Goal: Task Accomplishment & Management: Use online tool/utility

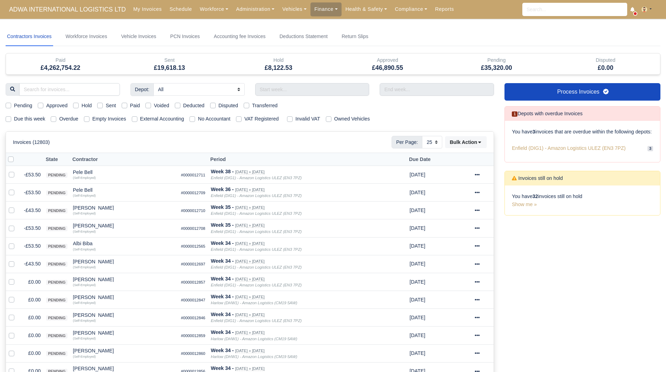
select select "25"
drag, startPoint x: 314, startPoint y: 9, endPoint x: 316, endPoint y: 14, distance: 5.2
click at [314, 9] on link "Finance" at bounding box center [325, 9] width 31 height 14
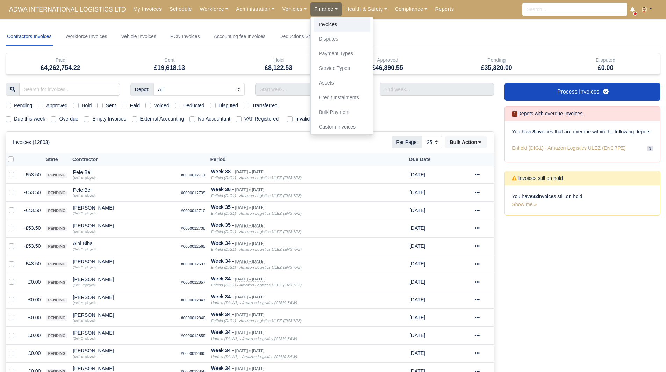
click at [328, 28] on link "Invoices" at bounding box center [342, 24] width 57 height 15
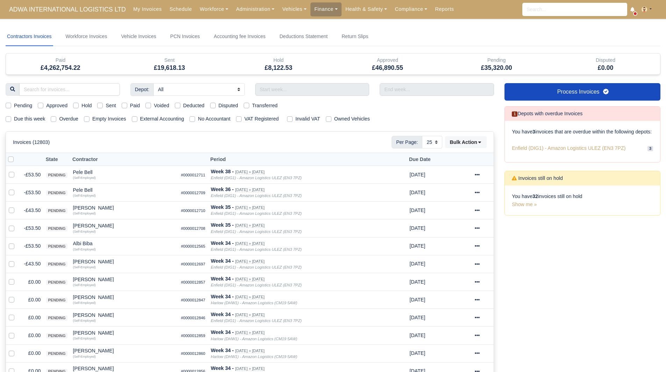
select select "25"
click at [81, 107] on label "Hold" at bounding box center [86, 106] width 10 height 8
click at [77, 107] on input "Hold" at bounding box center [76, 105] width 6 height 6
checkbox input "true"
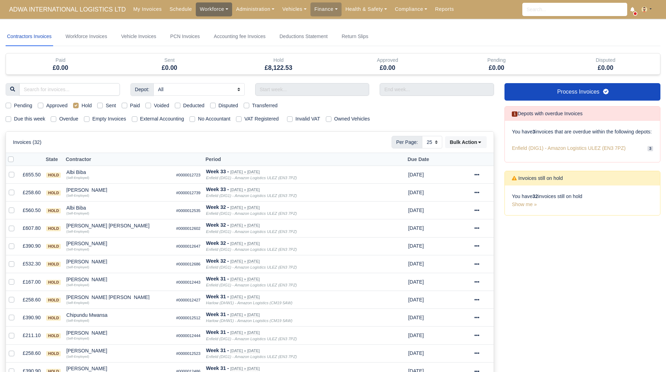
click at [203, 10] on link "Workforce" at bounding box center [214, 9] width 36 height 14
click at [210, 21] on link "Manpower" at bounding box center [227, 24] width 57 height 15
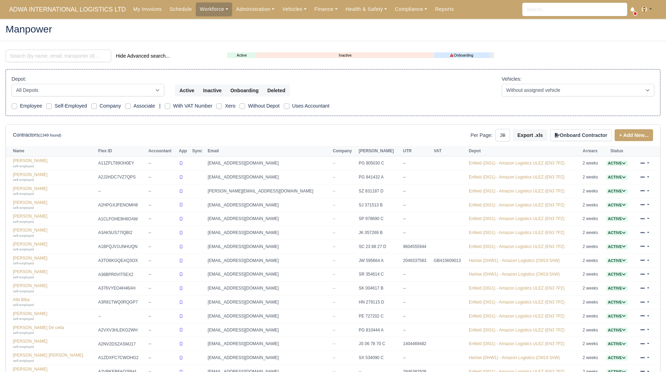
select select "25"
click at [58, 56] on input "search" at bounding box center [59, 56] width 106 height 13
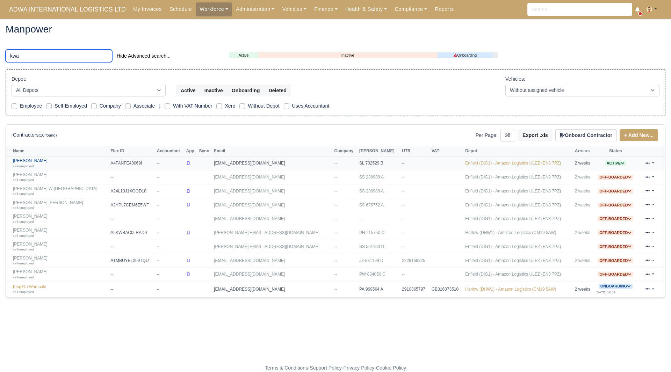
type input "kwa"
click at [31, 158] on link "Kwabena Okyere self-employed" at bounding box center [60, 163] width 94 height 10
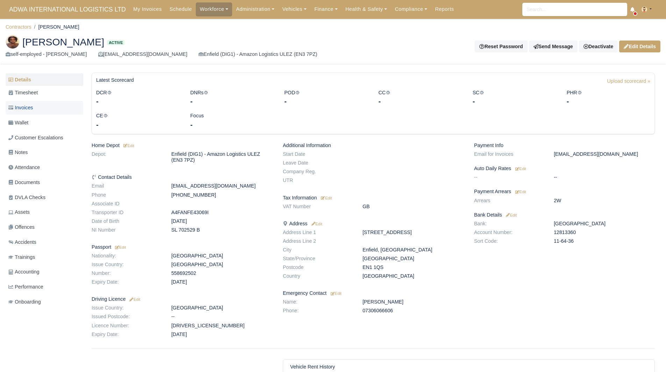
click at [28, 107] on span "Invoices" at bounding box center [20, 108] width 24 height 8
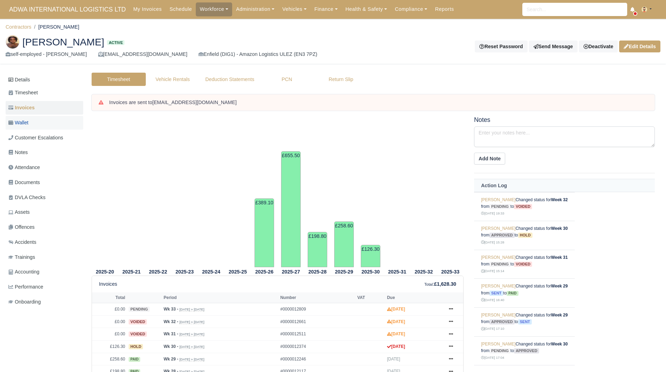
click at [28, 122] on span "Wallet" at bounding box center [18, 123] width 20 height 8
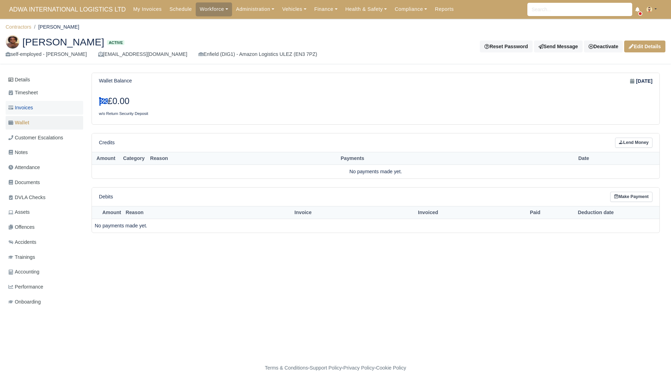
click at [31, 108] on span "Invoices" at bounding box center [20, 108] width 24 height 8
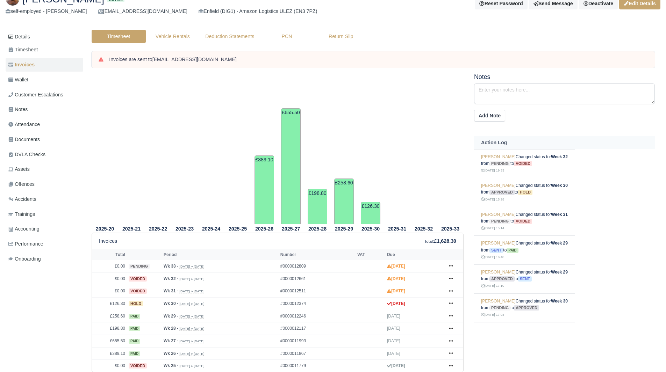
scroll to position [68, 0]
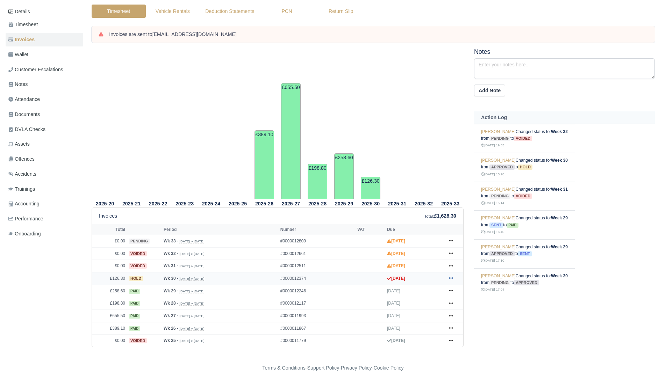
click at [452, 278] on icon at bounding box center [451, 278] width 4 height 4
click at [426, 192] on link "Show Invoice" at bounding box center [425, 192] width 62 height 15
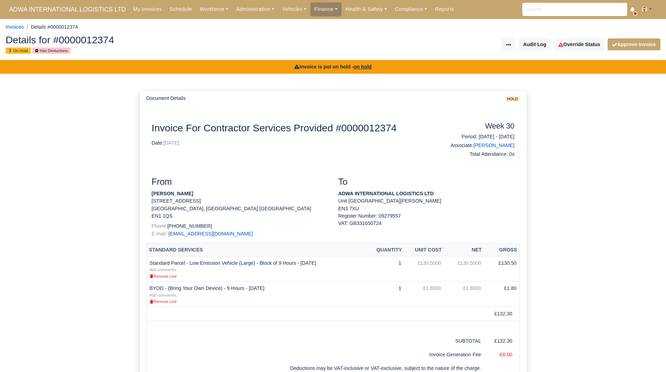
drag, startPoint x: 191, startPoint y: 193, endPoint x: 149, endPoint y: 193, distance: 42.3
click at [149, 193] on div "From Kwabena Okyere 23 Percival Road Enfield, London England EN1 1QS Phone: +44…" at bounding box center [239, 210] width 187 height 66
copy strong "[PERSON_NAME]"
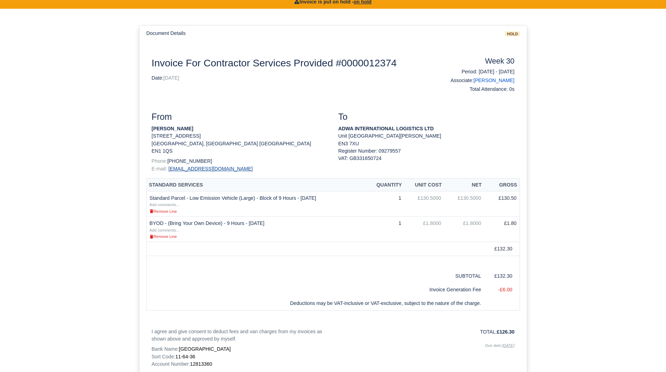
scroll to position [137, 0]
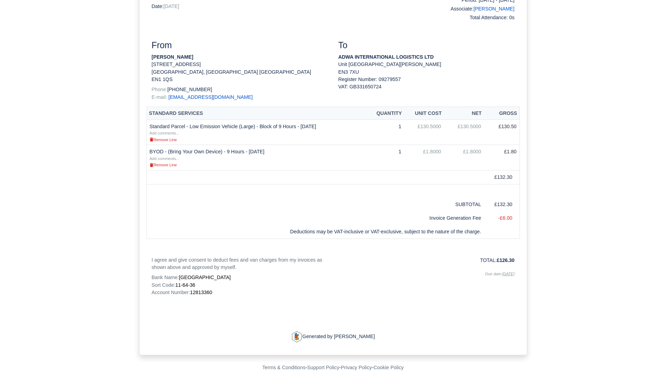
click at [209, 292] on span "12813360" at bounding box center [201, 293] width 22 height 6
click at [208, 292] on span "12813360" at bounding box center [201, 293] width 22 height 6
copy span "12813360"
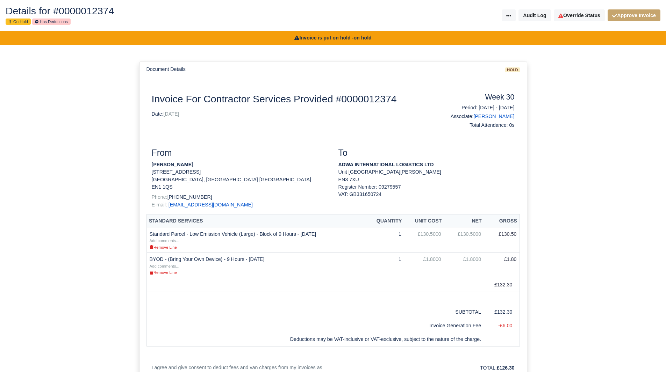
scroll to position [0, 0]
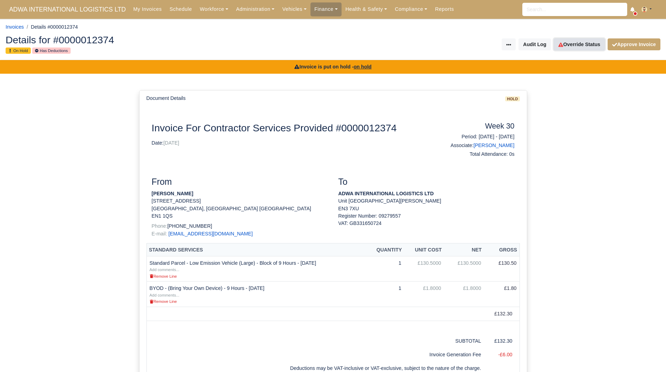
click at [579, 44] on link "Override Status" at bounding box center [579, 44] width 51 height 12
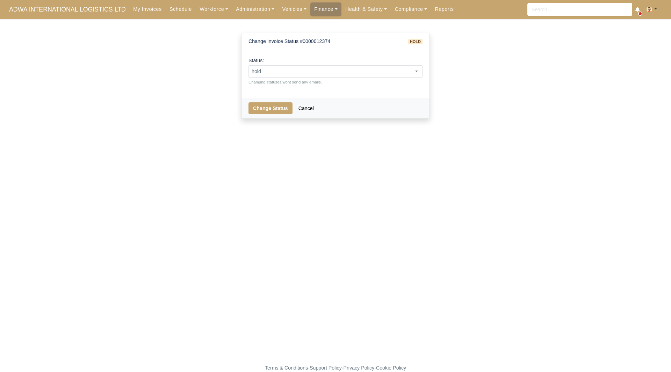
click at [370, 63] on div "Status: pending approved hold sent paid voided deducted disputed transferred ho…" at bounding box center [336, 71] width 174 height 29
click at [353, 74] on span "hold" at bounding box center [335, 71] width 173 height 9
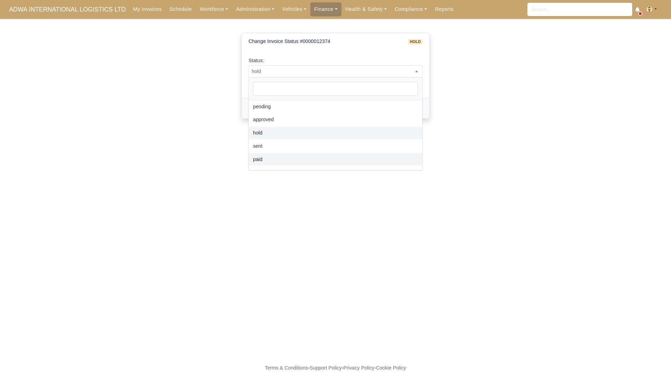
select select "paid"
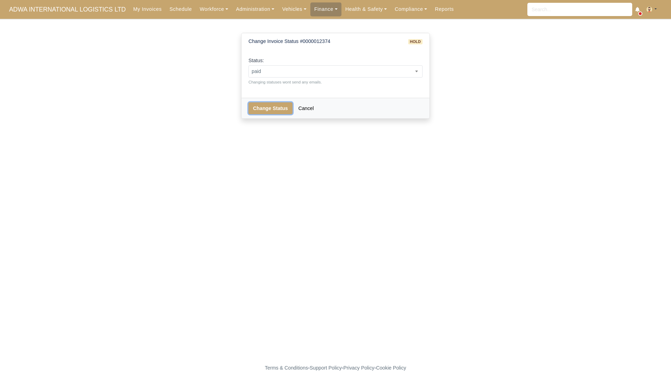
click at [272, 107] on button "Change Status" at bounding box center [271, 108] width 44 height 12
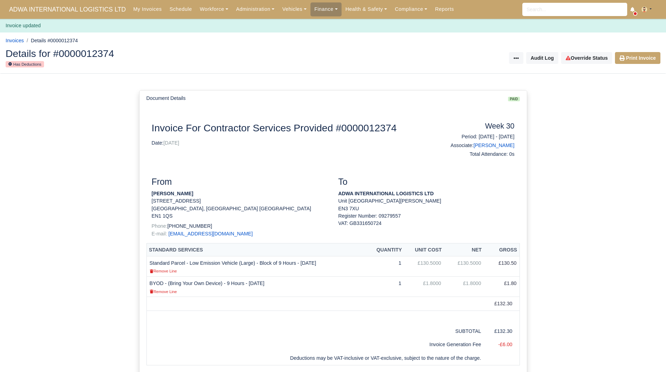
click at [642, 66] on div "Details for #0000012374 Has Deductions Invoice Actions Resend Invoice Audit Log…" at bounding box center [332, 58] width 665 height 31
click at [642, 60] on link "Print Invoice" at bounding box center [637, 58] width 45 height 12
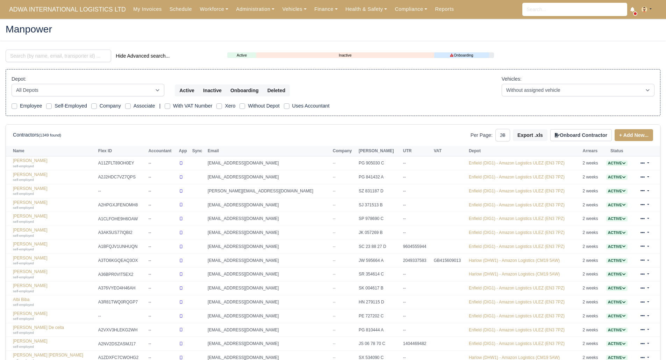
select select "25"
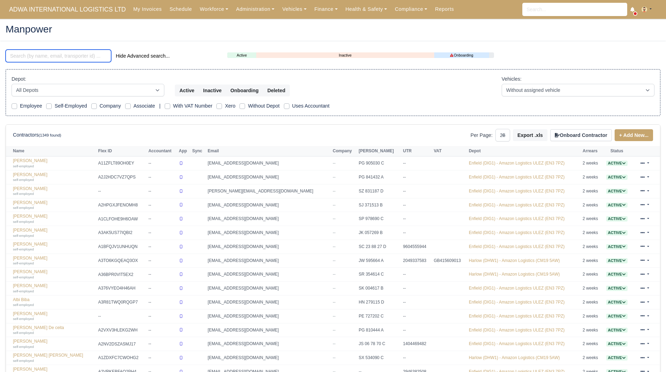
click at [48, 58] on input "search" at bounding box center [59, 56] width 106 height 13
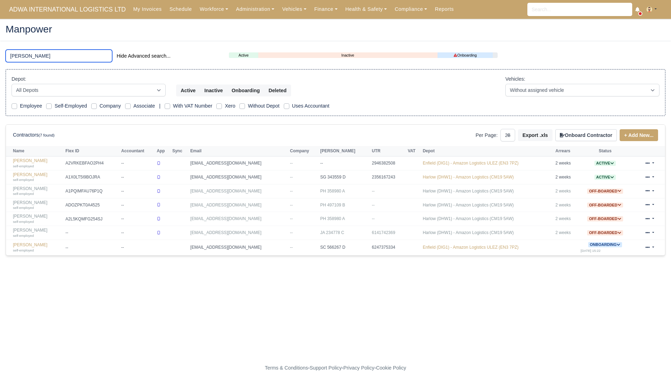
click at [17, 59] on input "[PERSON_NAME]" at bounding box center [59, 56] width 107 height 13
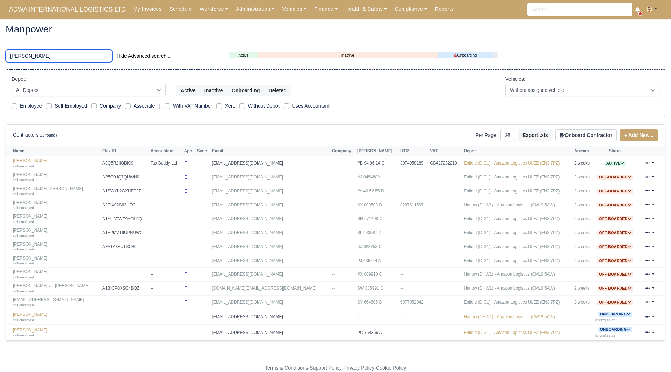
click at [0, 61] on main "Manpower [PERSON_NAME] Hide Advanced search... Active Inactive Onboarding Depot…" at bounding box center [335, 195] width 671 height 337
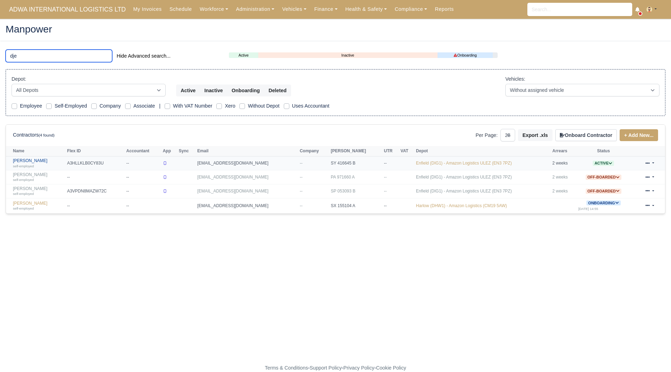
type input "dje"
click at [32, 161] on link "Hassen Djezzar self-employed" at bounding box center [38, 163] width 51 height 10
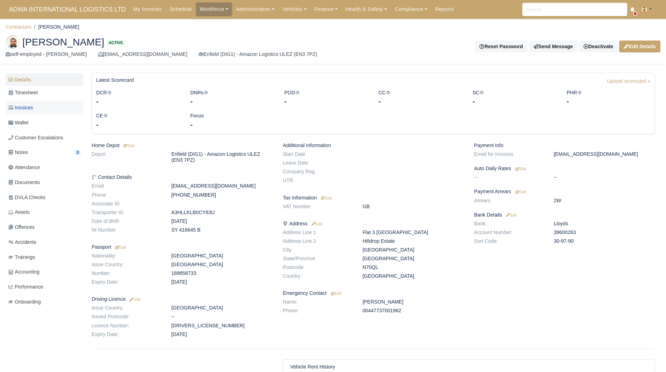
click at [43, 106] on link "Invoices" at bounding box center [45, 108] width 78 height 14
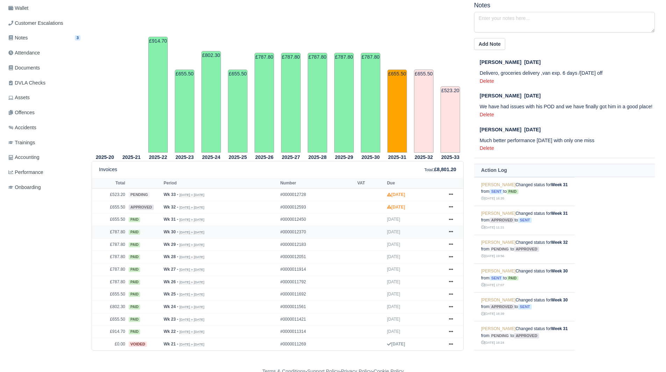
scroll to position [118, 0]
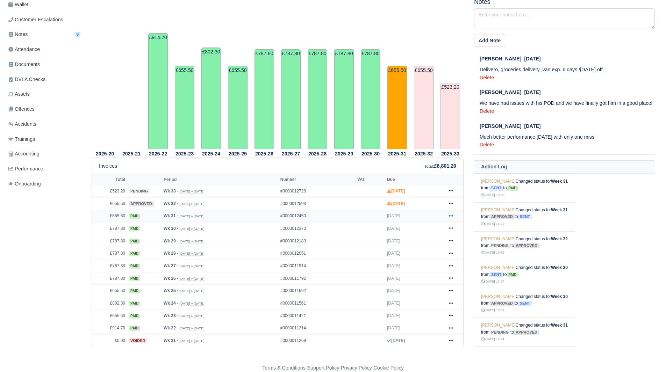
click at [450, 217] on icon at bounding box center [451, 216] width 4 height 4
click at [440, 230] on link "Show Invoice" at bounding box center [425, 229] width 62 height 15
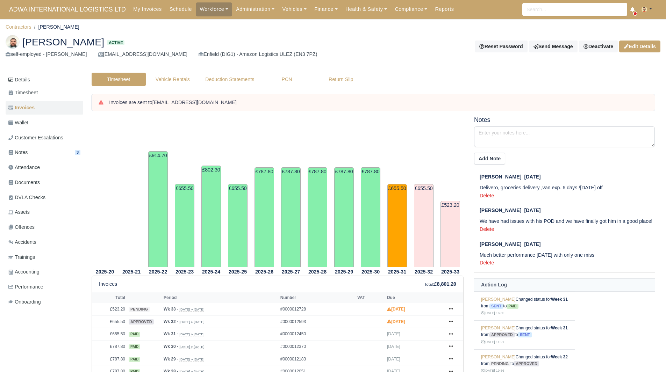
scroll to position [118, 0]
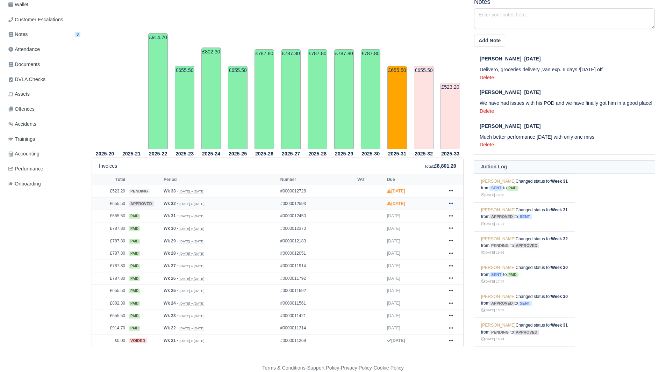
click at [456, 204] on link at bounding box center [451, 204] width 10 height 9
click at [441, 219] on link "Show Invoice" at bounding box center [425, 216] width 62 height 15
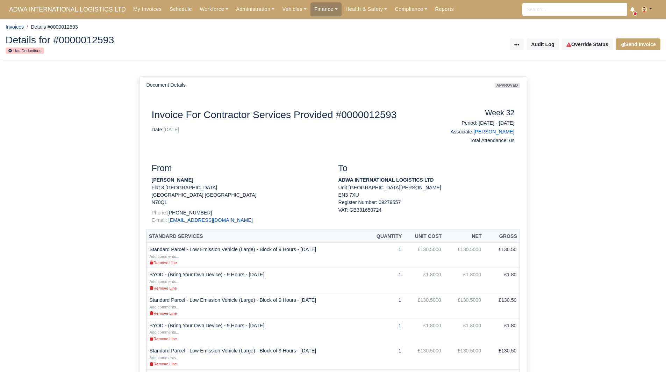
click at [13, 27] on link "Invoices" at bounding box center [15, 27] width 18 height 6
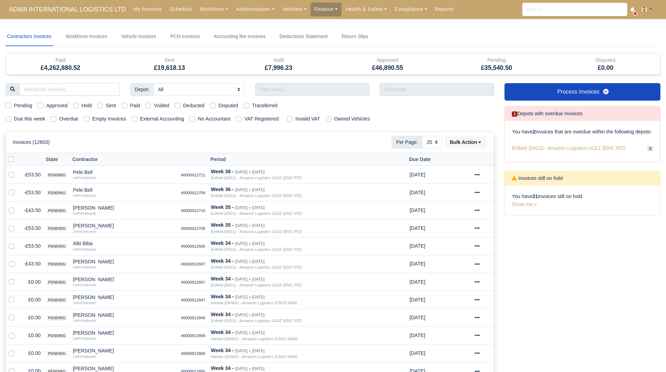
select select "25"
click at [64, 12] on span "ADWA INTERNATIONAL LOGISTICS LTD" at bounding box center [68, 9] width 124 height 14
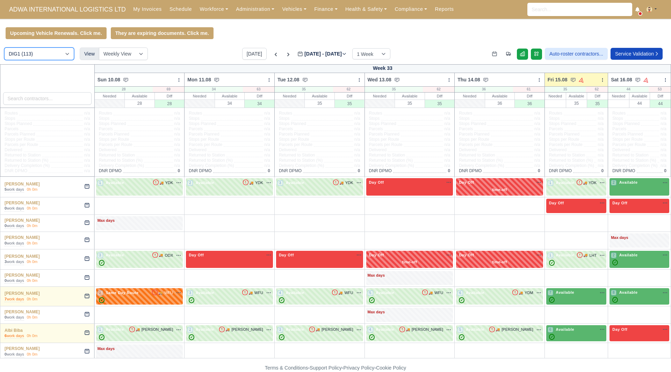
click at [27, 52] on select "DIG1 (113) DHW1 (58)" at bounding box center [39, 54] width 70 height 13
click at [4, 49] on select "DIG1 (113) DHW1 (58)" at bounding box center [39, 54] width 70 height 13
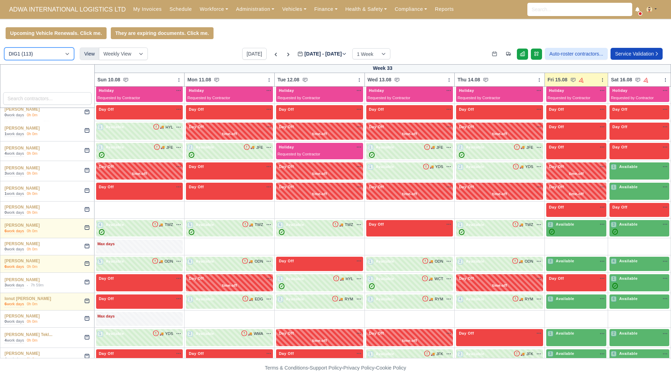
scroll to position [559, 0]
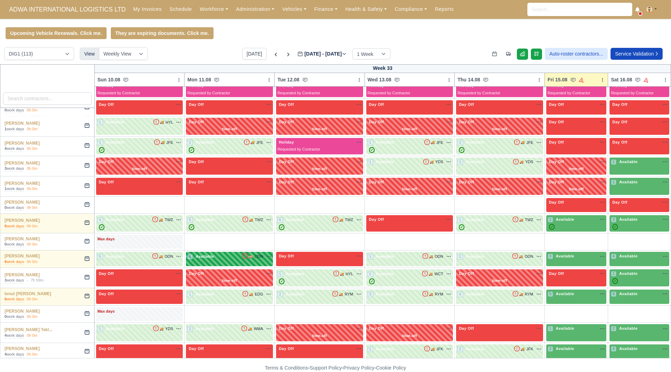
click at [254, 261] on div "6 Available 🚚 ODN" at bounding box center [229, 257] width 84 height 8
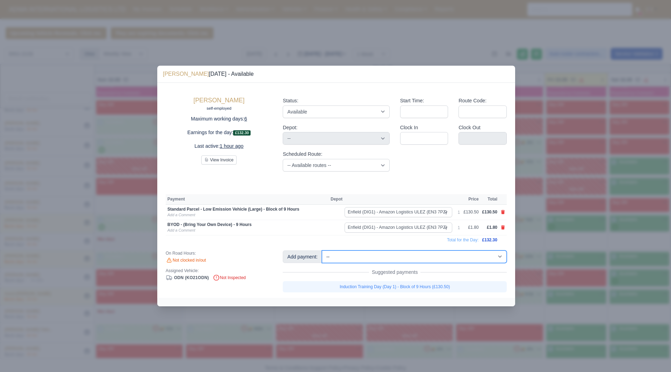
click at [362, 260] on select "-- Additional Hour Support (£14.50) Additional Stop Support (£1.00) BYOD - (Bri…" at bounding box center [414, 257] width 185 height 13
select select "5"
click at [322, 251] on select "-- Additional Hour Support (£14.50) Additional Stop Support (£1.00) BYOD - (Bri…" at bounding box center [414, 257] width 185 height 13
select select "1"
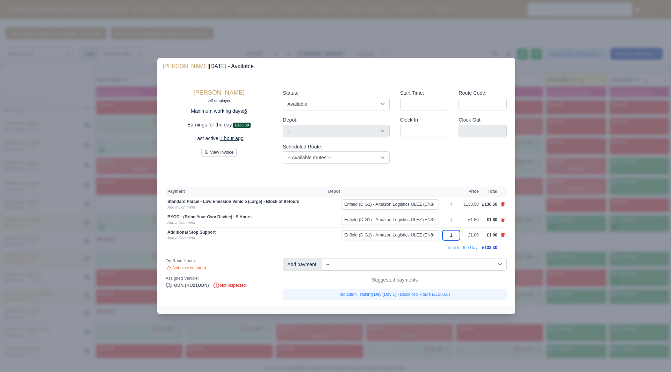
click at [452, 235] on input "1" at bounding box center [450, 235] width 17 height 10
type input "132"
type input "132.3"
type input "132.30"
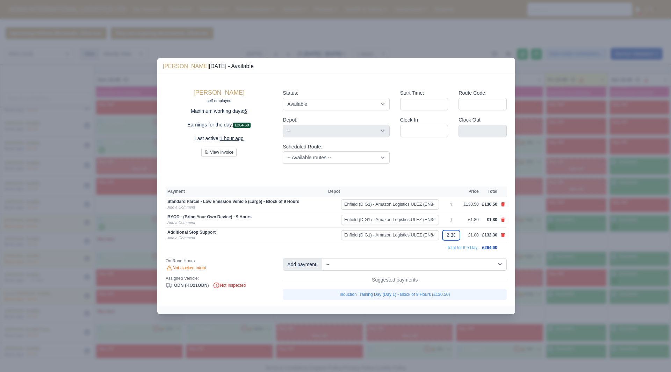
type input "132.30"
click at [312, 243] on td "Total for the Day:" at bounding box center [323, 247] width 315 height 9
click at [531, 289] on div at bounding box center [335, 186] width 671 height 372
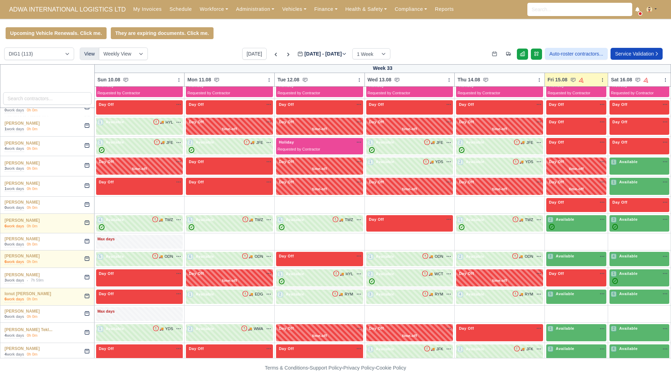
click at [442, 39] on div "Upcoming Vehicle Renewals. Click me. They are expiring documents. Click me." at bounding box center [335, 33] width 671 height 12
